Goal: Task Accomplishment & Management: Manage account settings

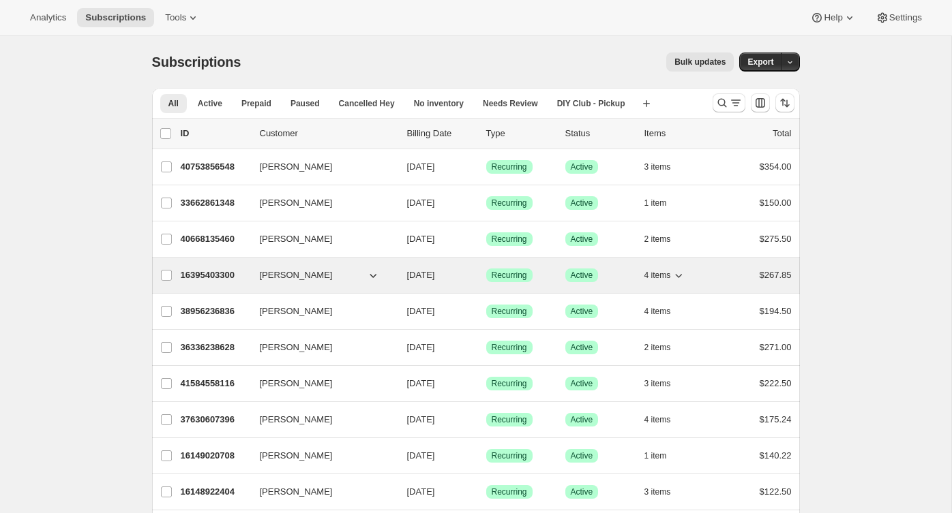
click at [222, 278] on p "16395403300" at bounding box center [215, 276] width 68 height 14
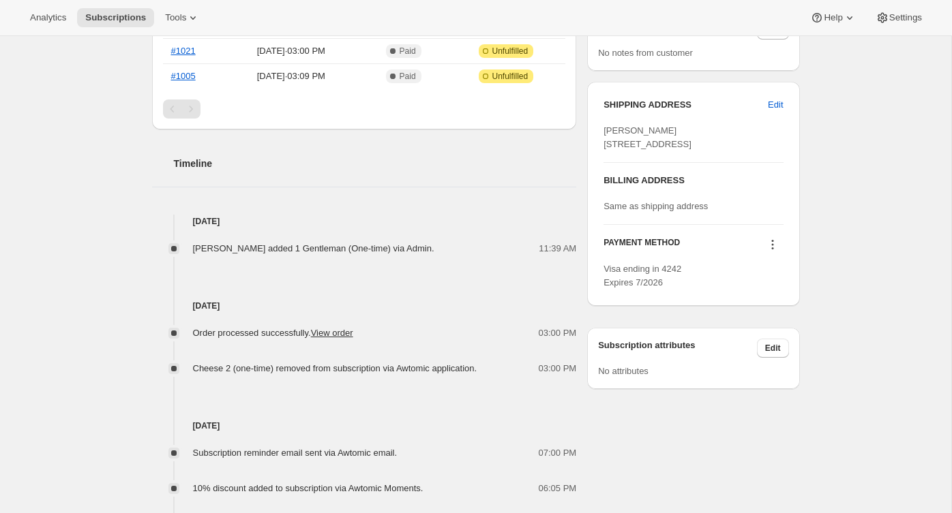
scroll to position [517, 0]
click at [776, 250] on icon at bounding box center [773, 244] width 14 height 14
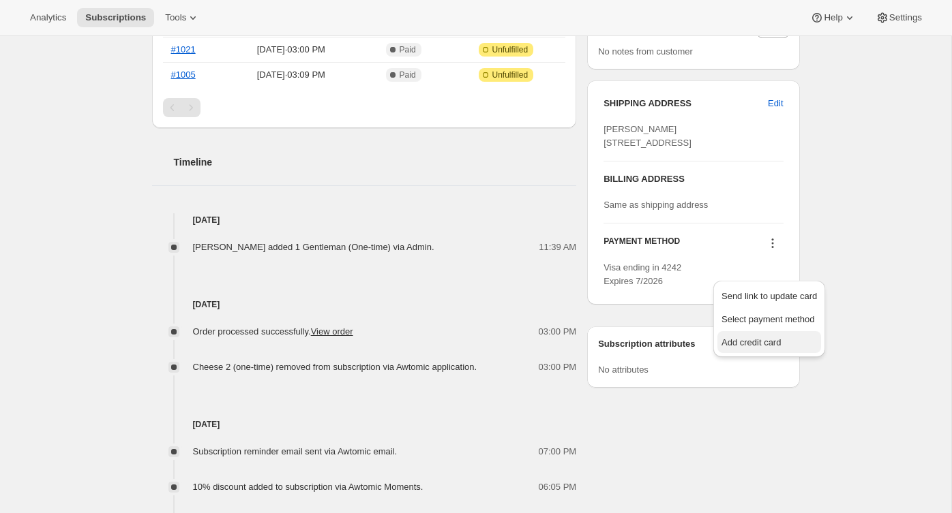
click at [767, 343] on span "Add credit card" at bounding box center [750, 342] width 59 height 10
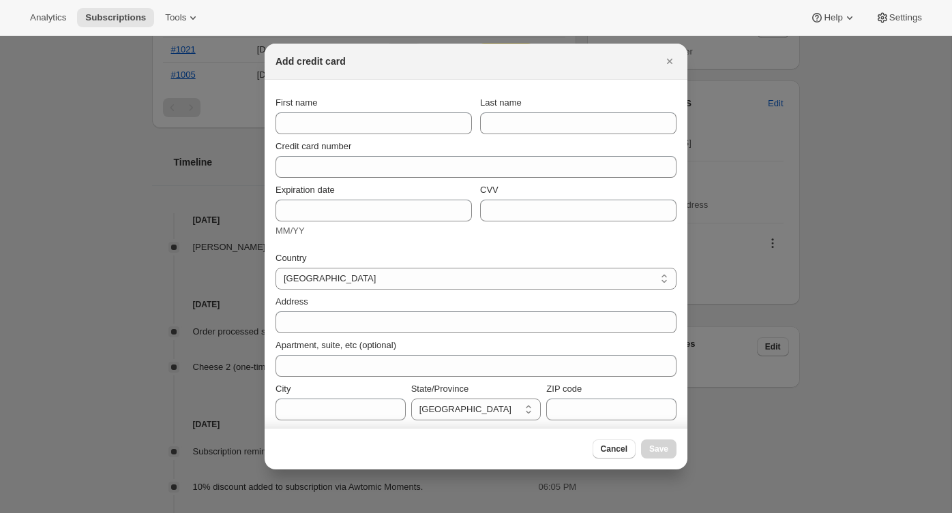
scroll to position [0, 0]
click at [673, 61] on icon "Close" at bounding box center [670, 62] width 14 height 14
